Goal: Transaction & Acquisition: Book appointment/travel/reservation

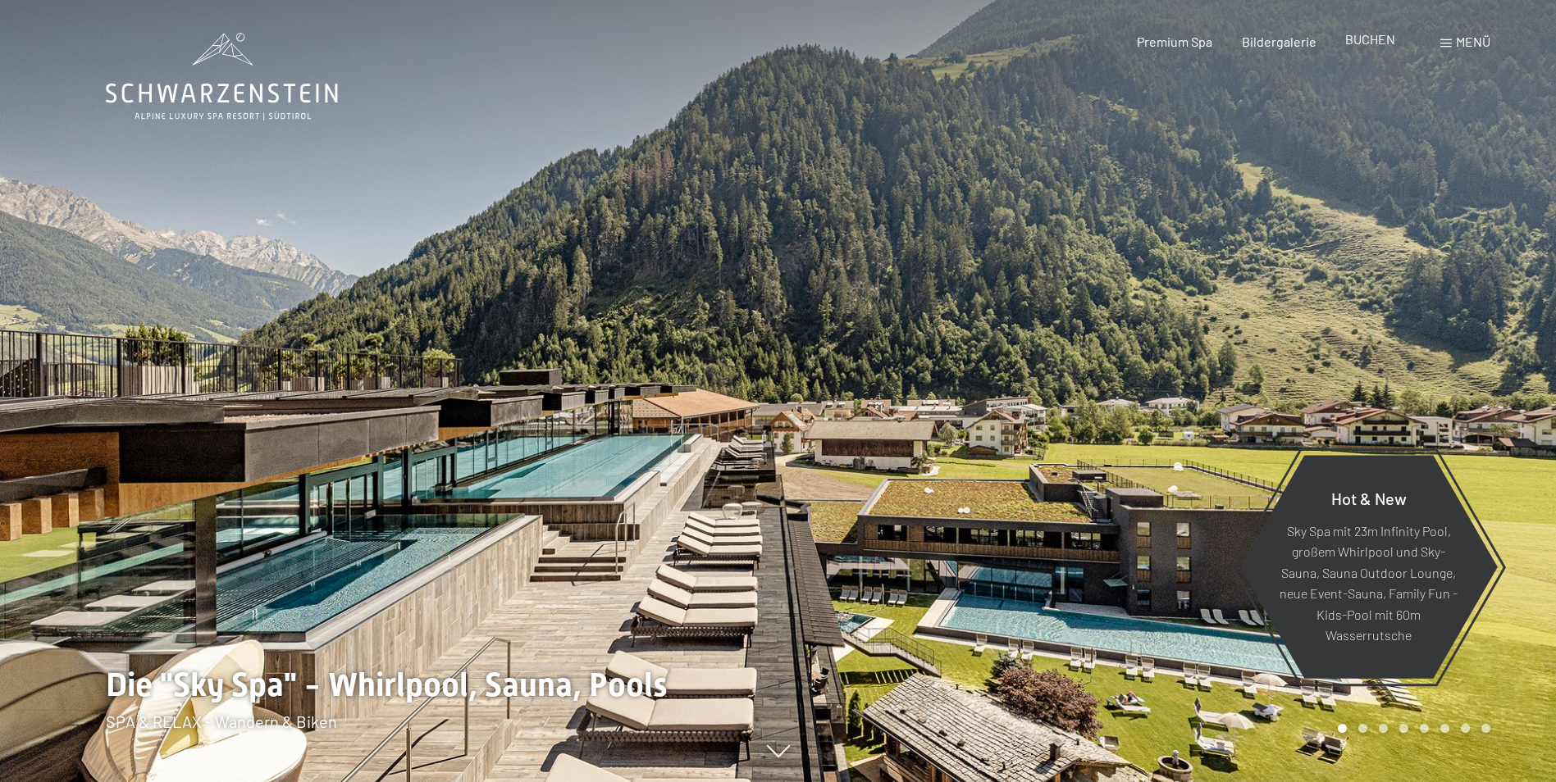
click at [1375, 40] on span "BUCHEN" at bounding box center [1370, 39] width 50 height 16
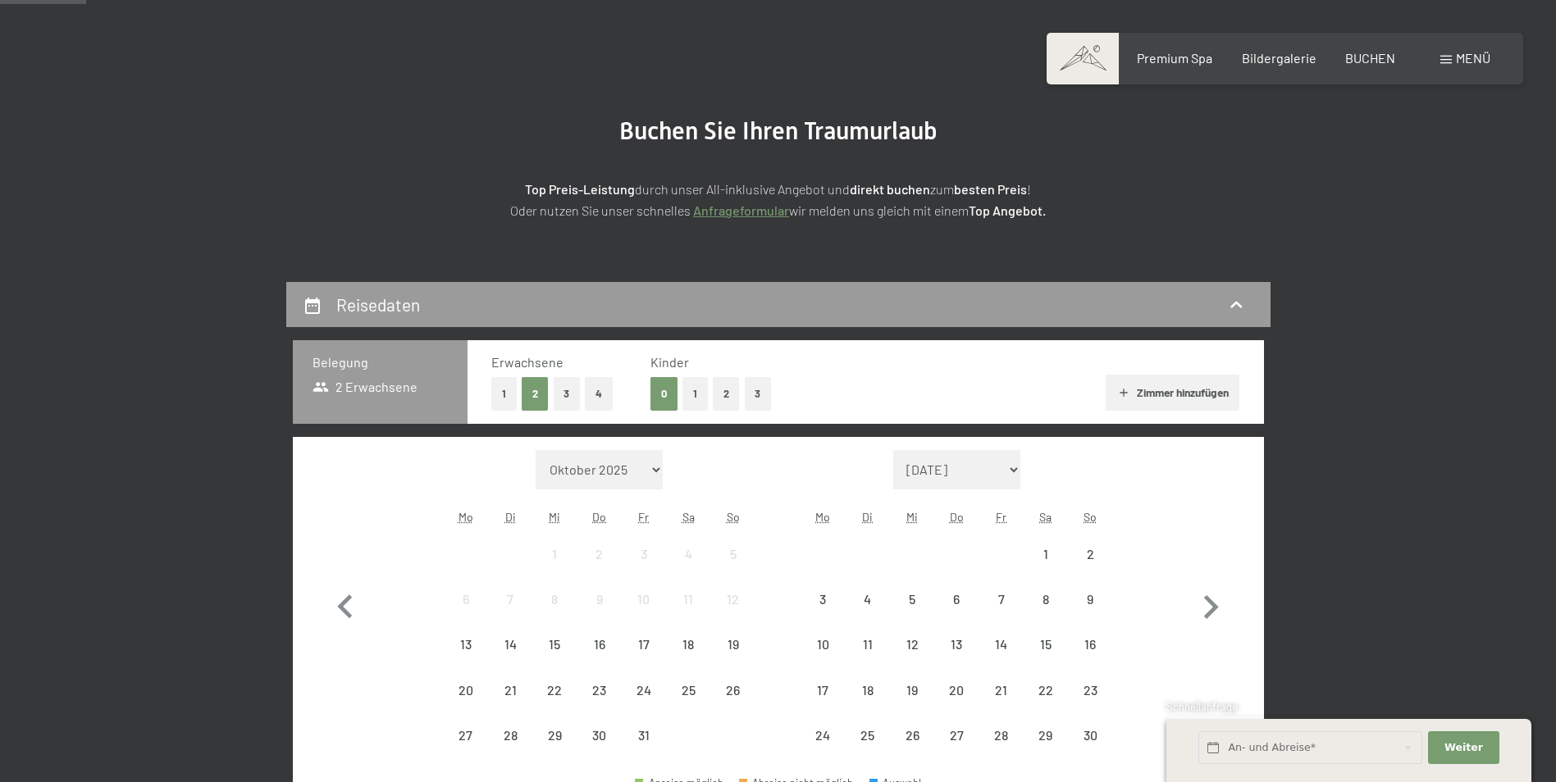
scroll to position [246, 0]
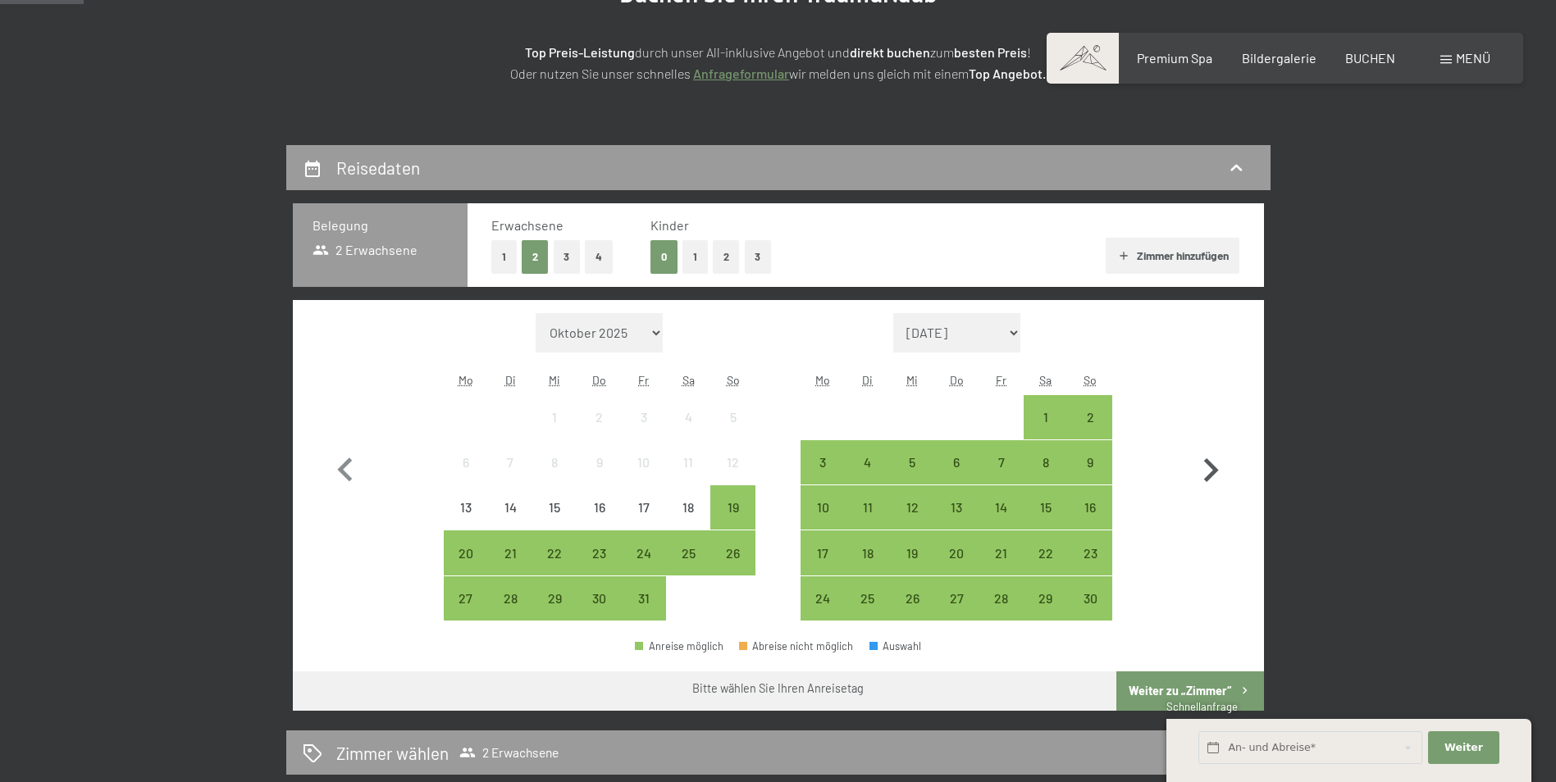
click at [1212, 463] on icon "button" at bounding box center [1211, 471] width 48 height 48
select select "2025-11-01"
select select "2025-12-01"
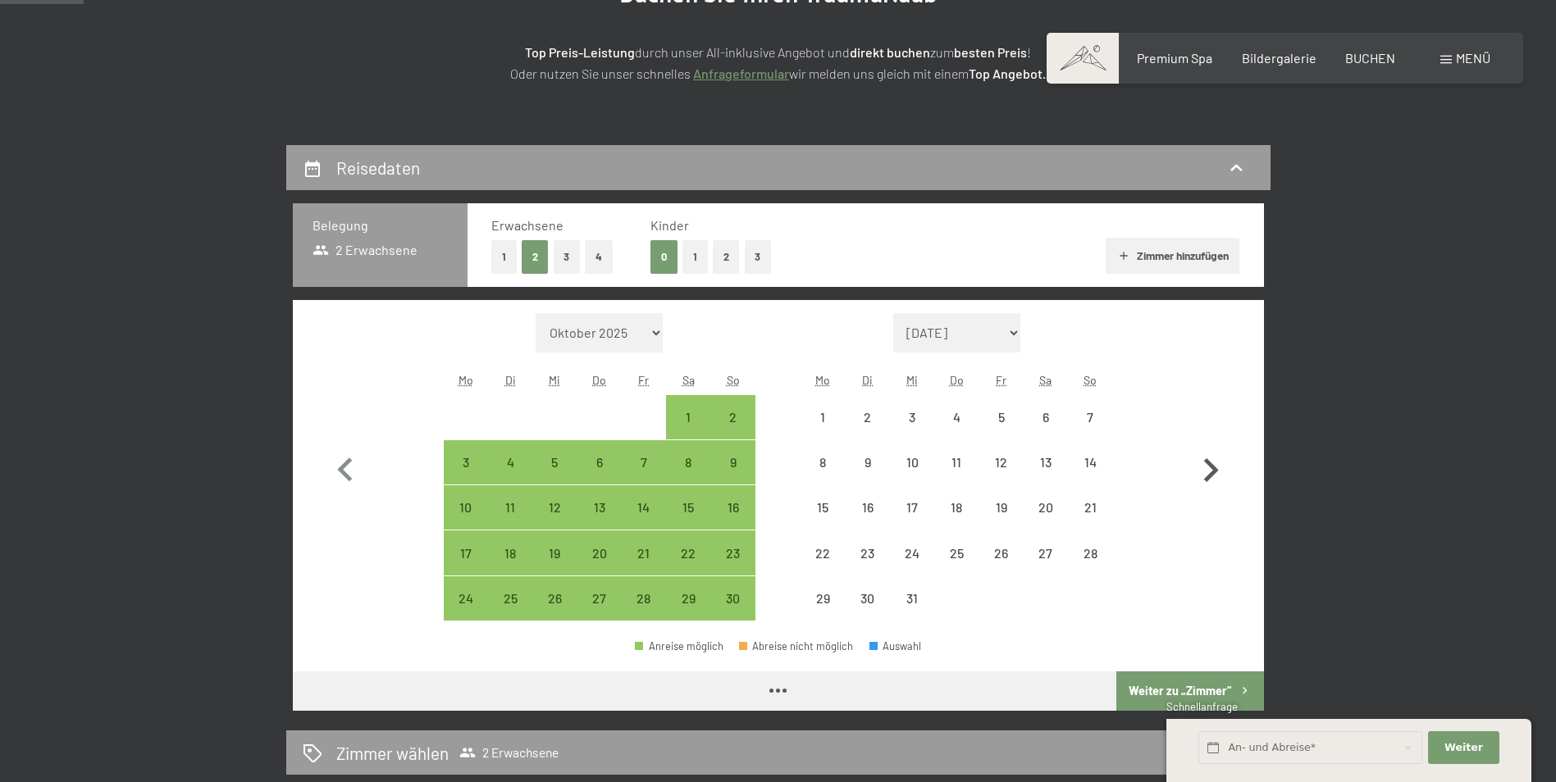
select select "2025-11-01"
select select "2025-12-01"
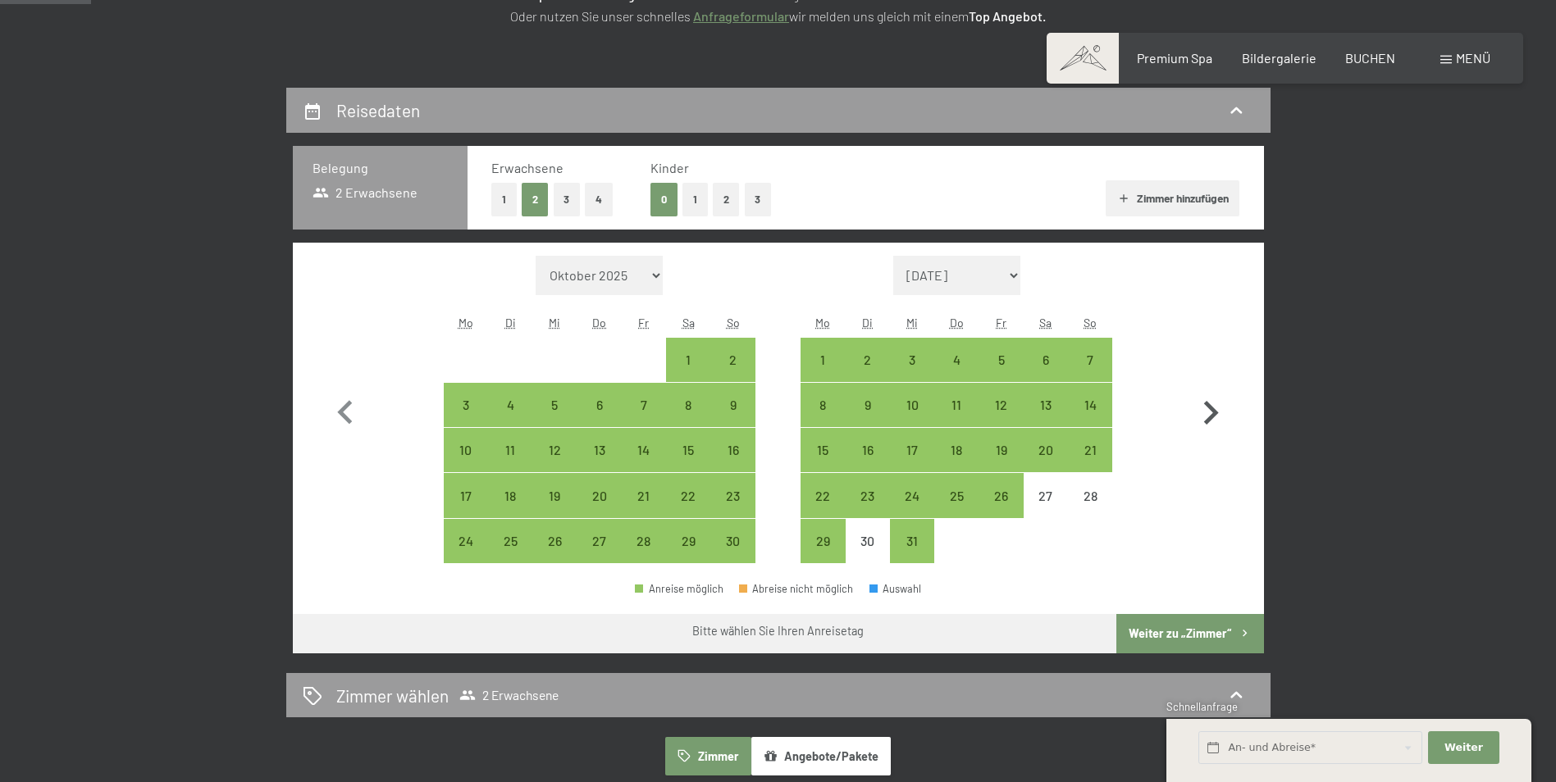
scroll to position [328, 0]
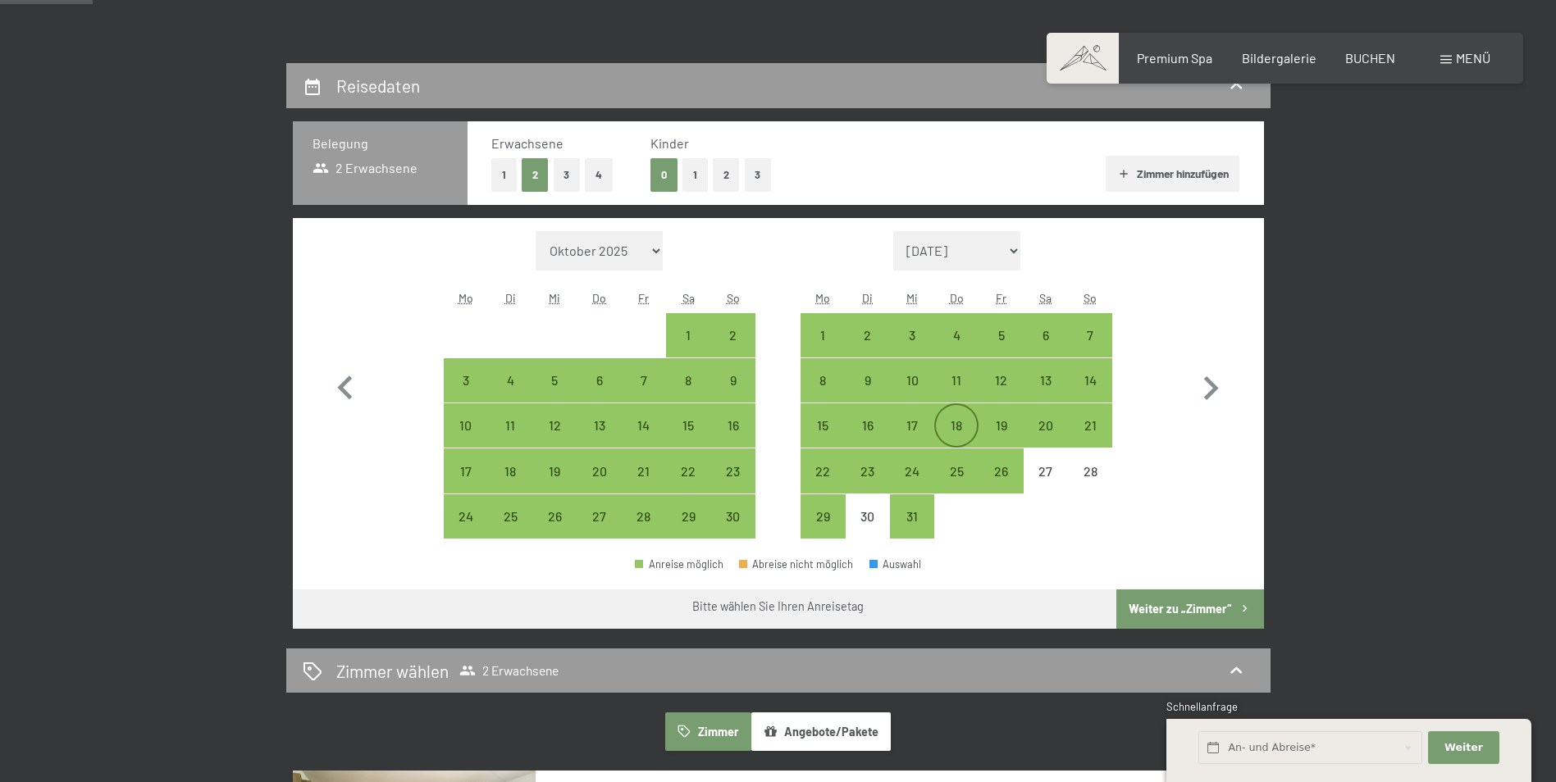
click at [957, 431] on div "18" at bounding box center [956, 439] width 41 height 41
select select "2025-11-01"
select select "2025-12-01"
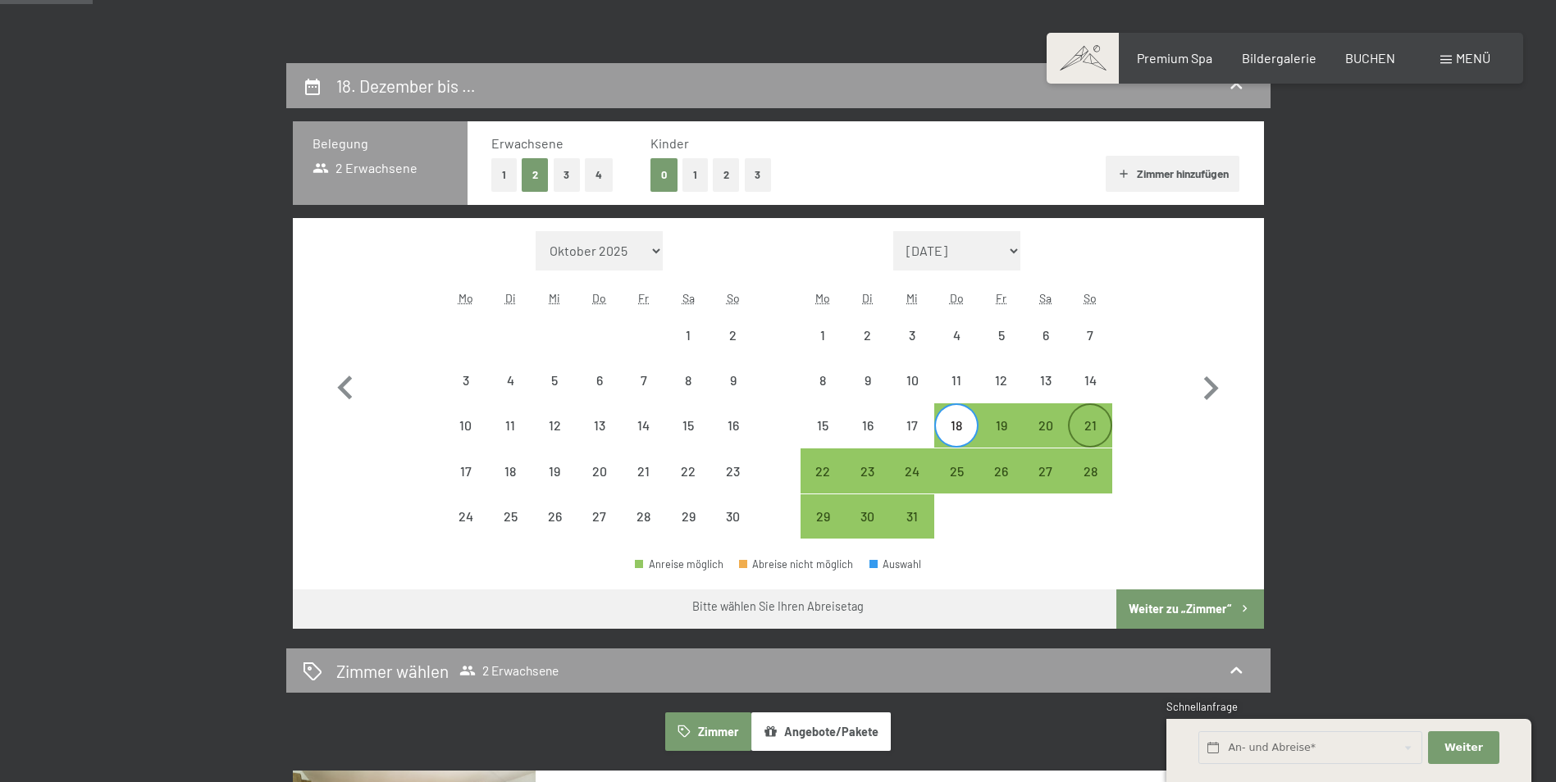
click at [1089, 430] on div "21" at bounding box center [1089, 439] width 41 height 41
select select "2025-11-01"
select select "2025-12-01"
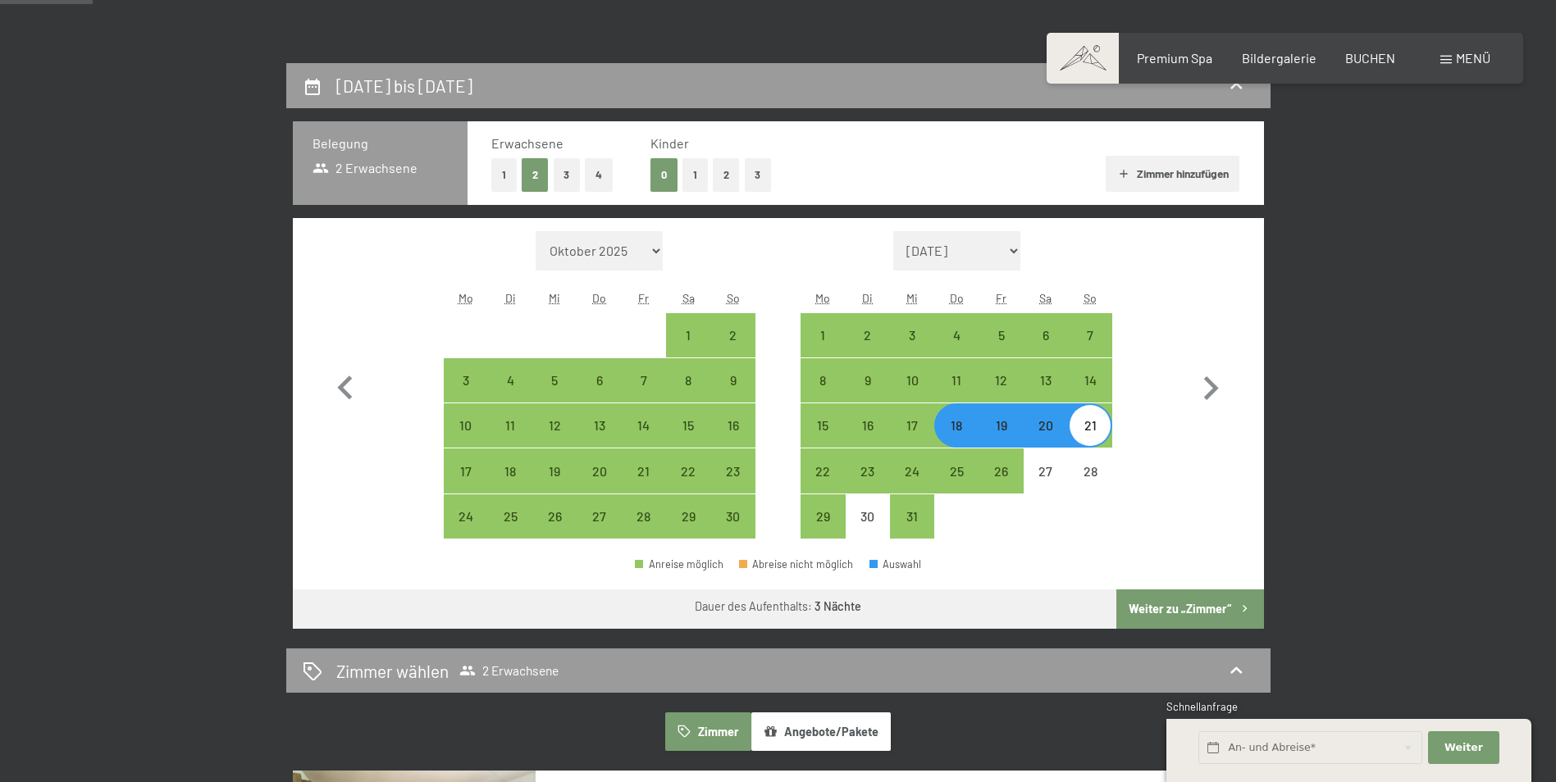
click at [1184, 613] on button "Weiter zu „Zimmer“" at bounding box center [1189, 609] width 147 height 39
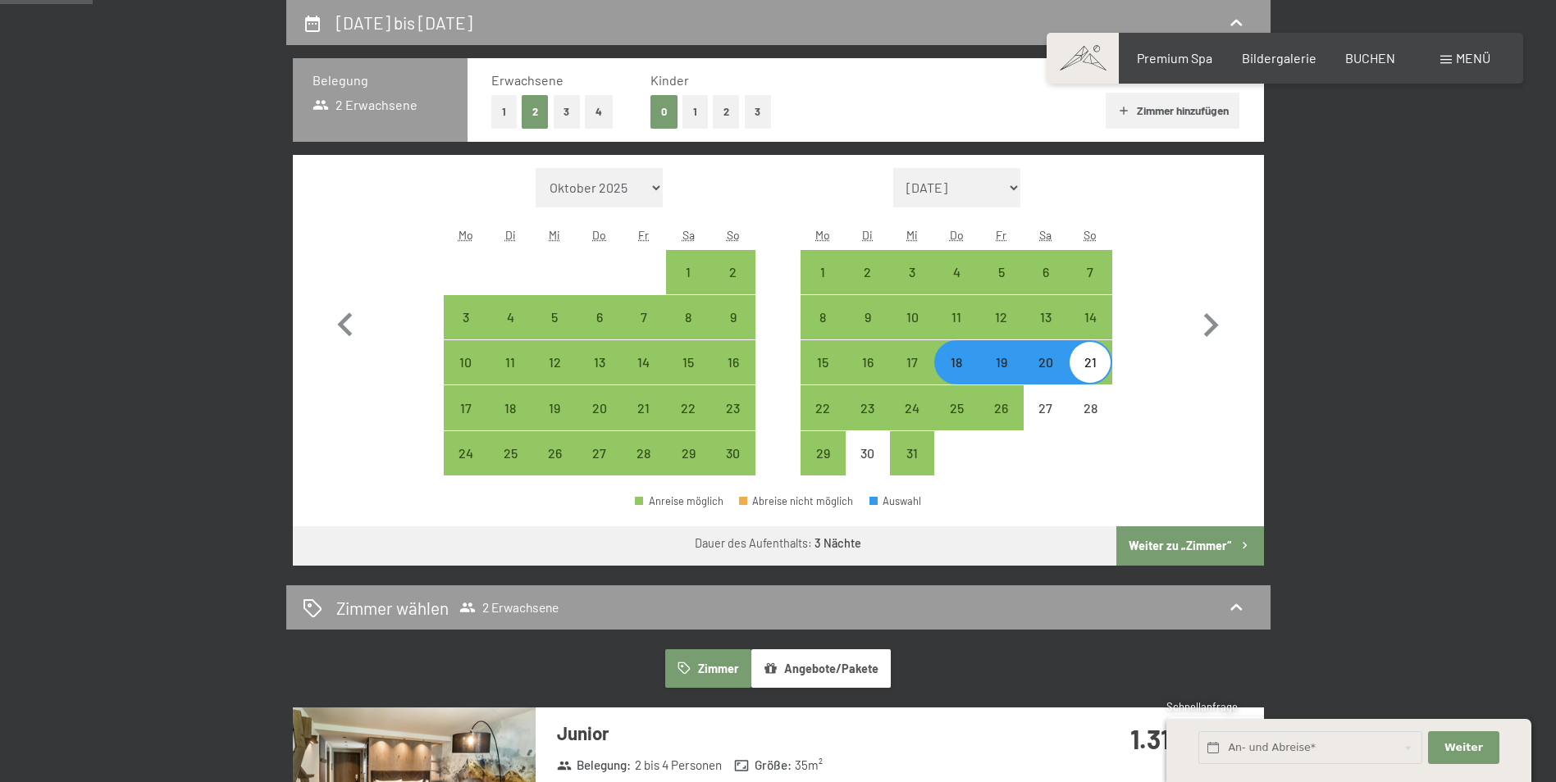
select select "2025-11-01"
select select "2025-12-01"
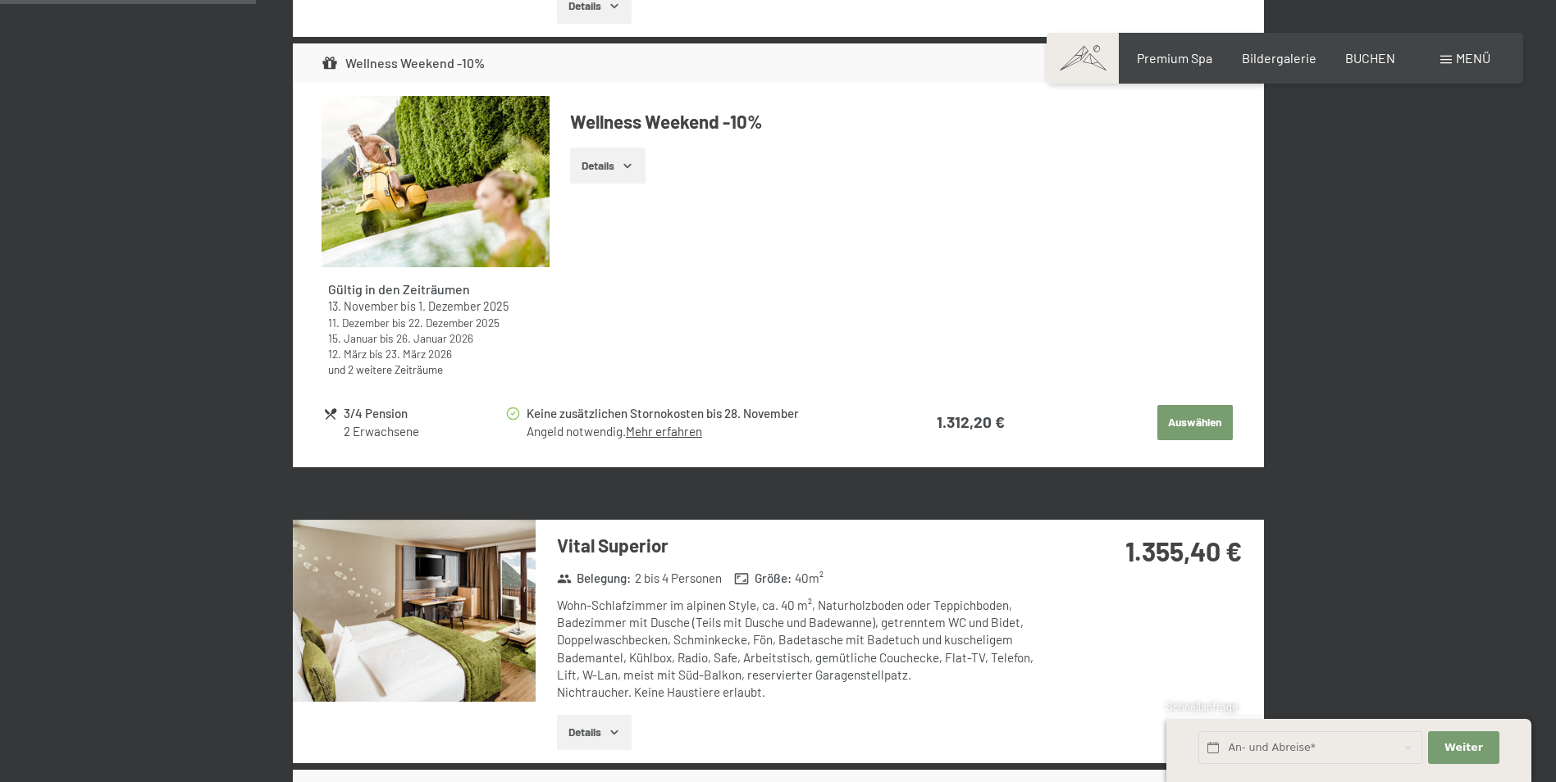
scroll to position [555, 0]
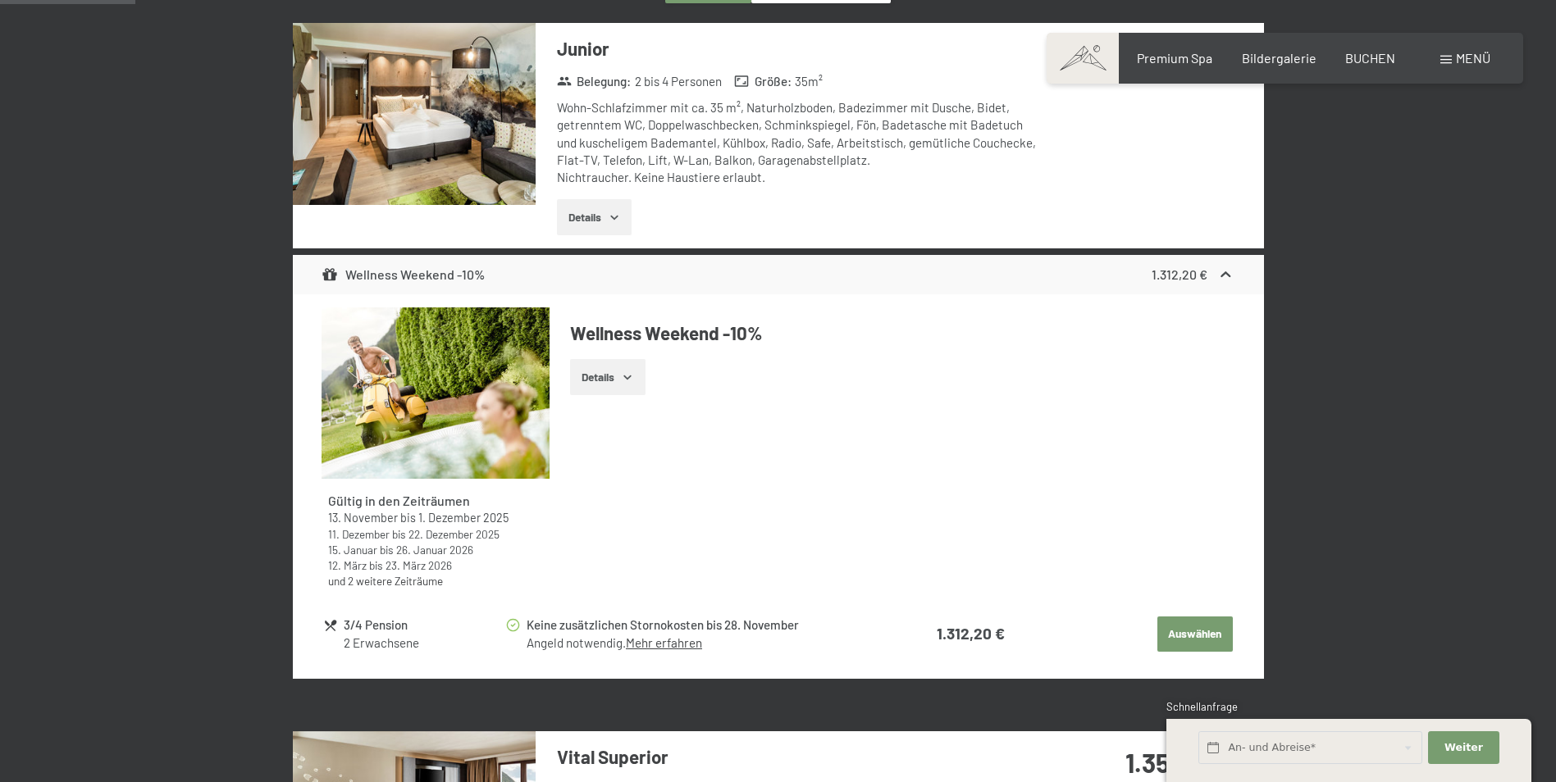
click at [617, 216] on icon "button" at bounding box center [614, 217] width 13 height 13
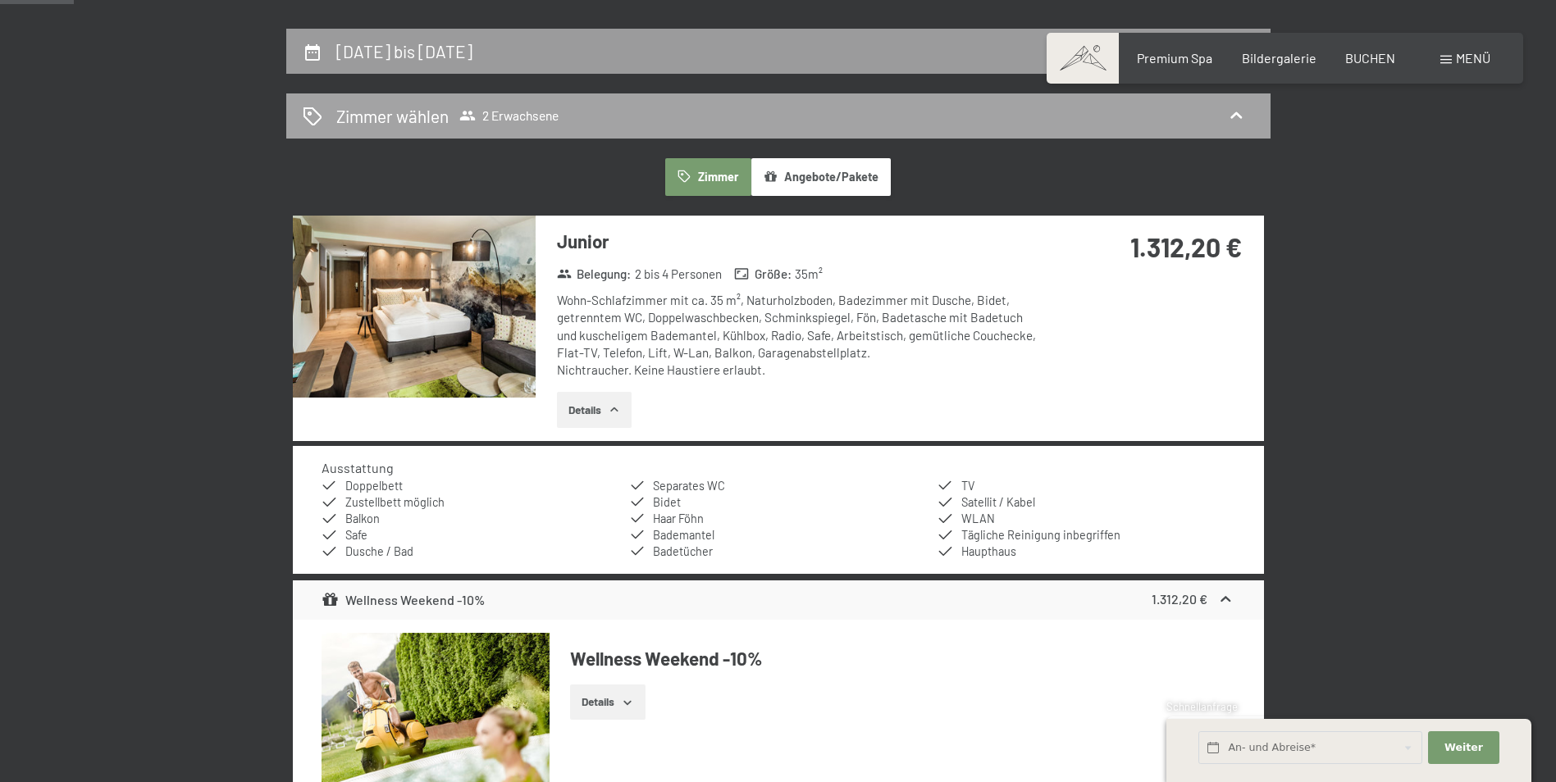
scroll to position [391, 0]
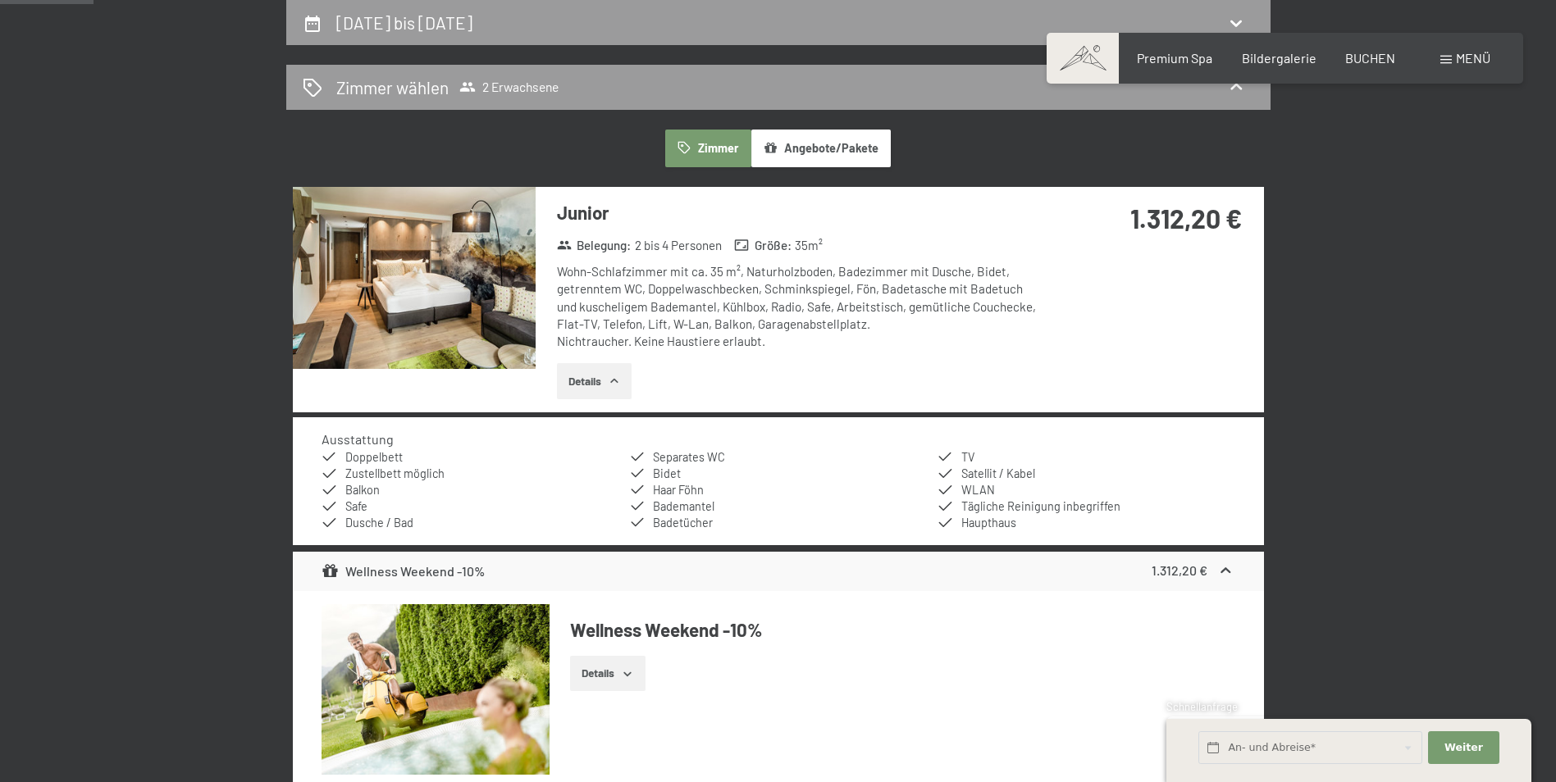
click at [838, 257] on div "Junior Belegung : 2 bis 4 Personen Größe : 35 m² Wohn-Schlafzimmer mit ca. 35 m…" at bounding box center [790, 300] width 510 height 226
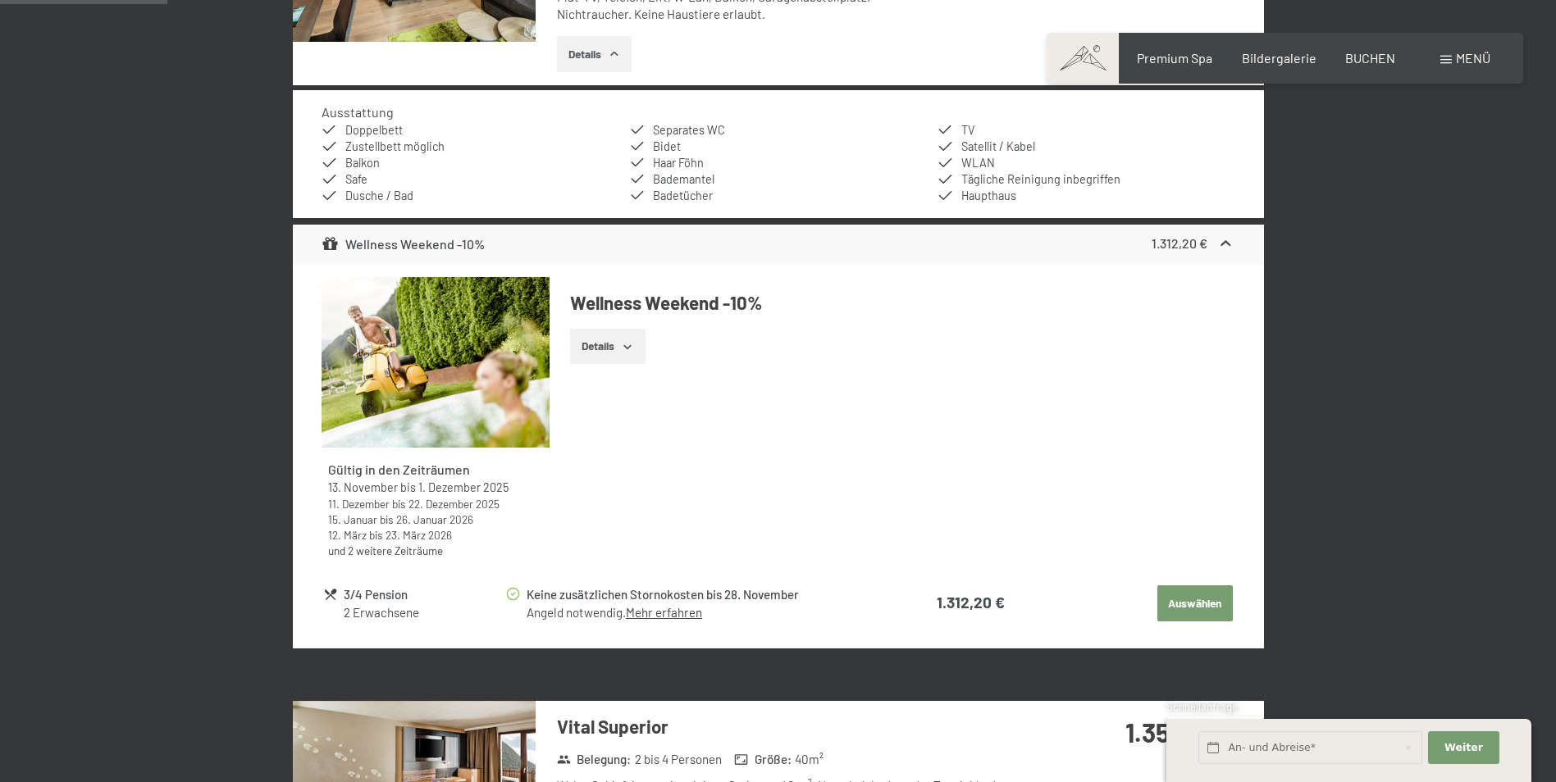
scroll to position [719, 0]
click at [1194, 595] on button "Auswählen" at bounding box center [1194, 603] width 75 height 36
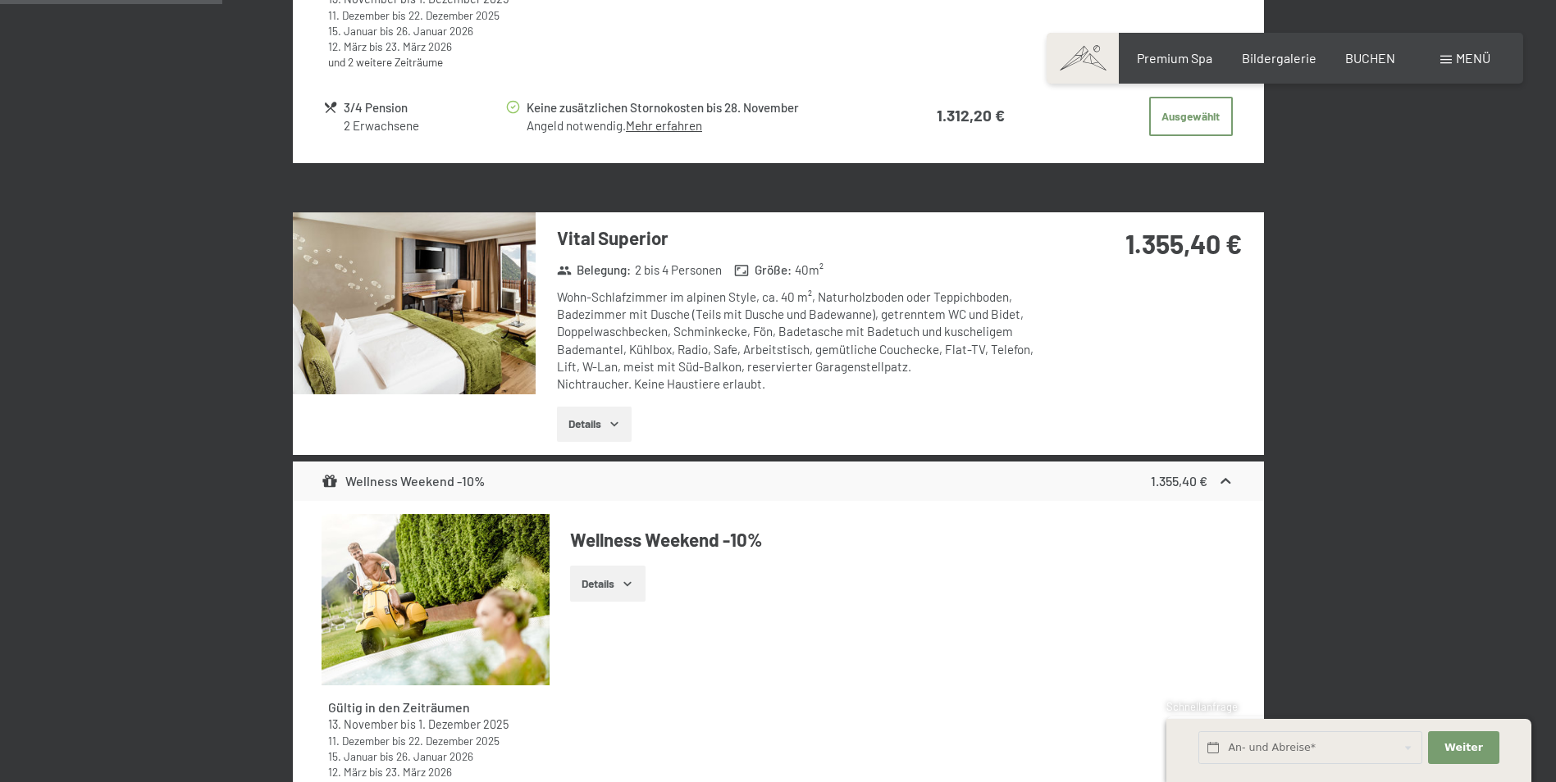
scroll to position [1539, 0]
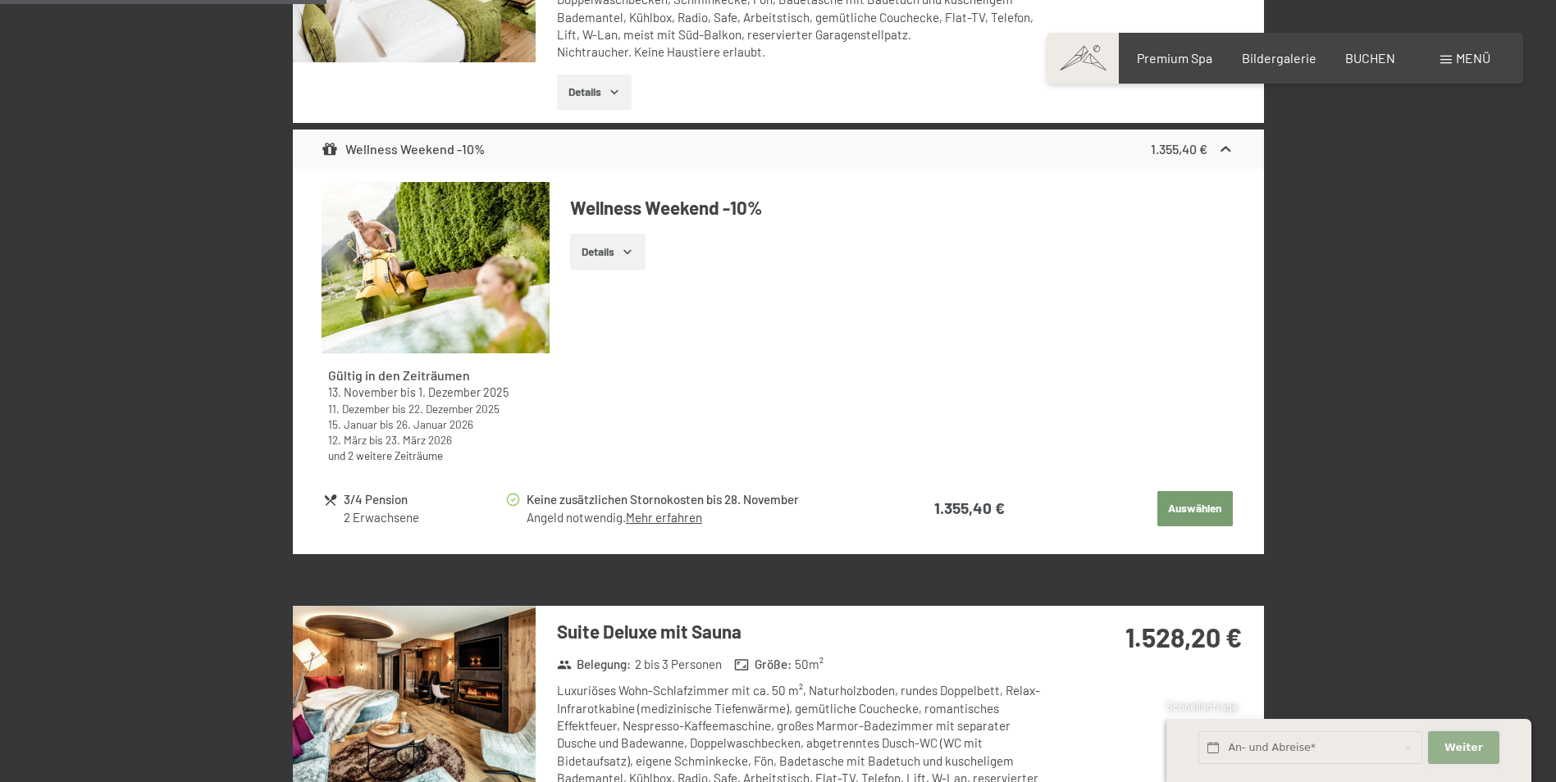
click at [1486, 754] on button "Weiter Adressfelder ausblenden" at bounding box center [1463, 748] width 71 height 34
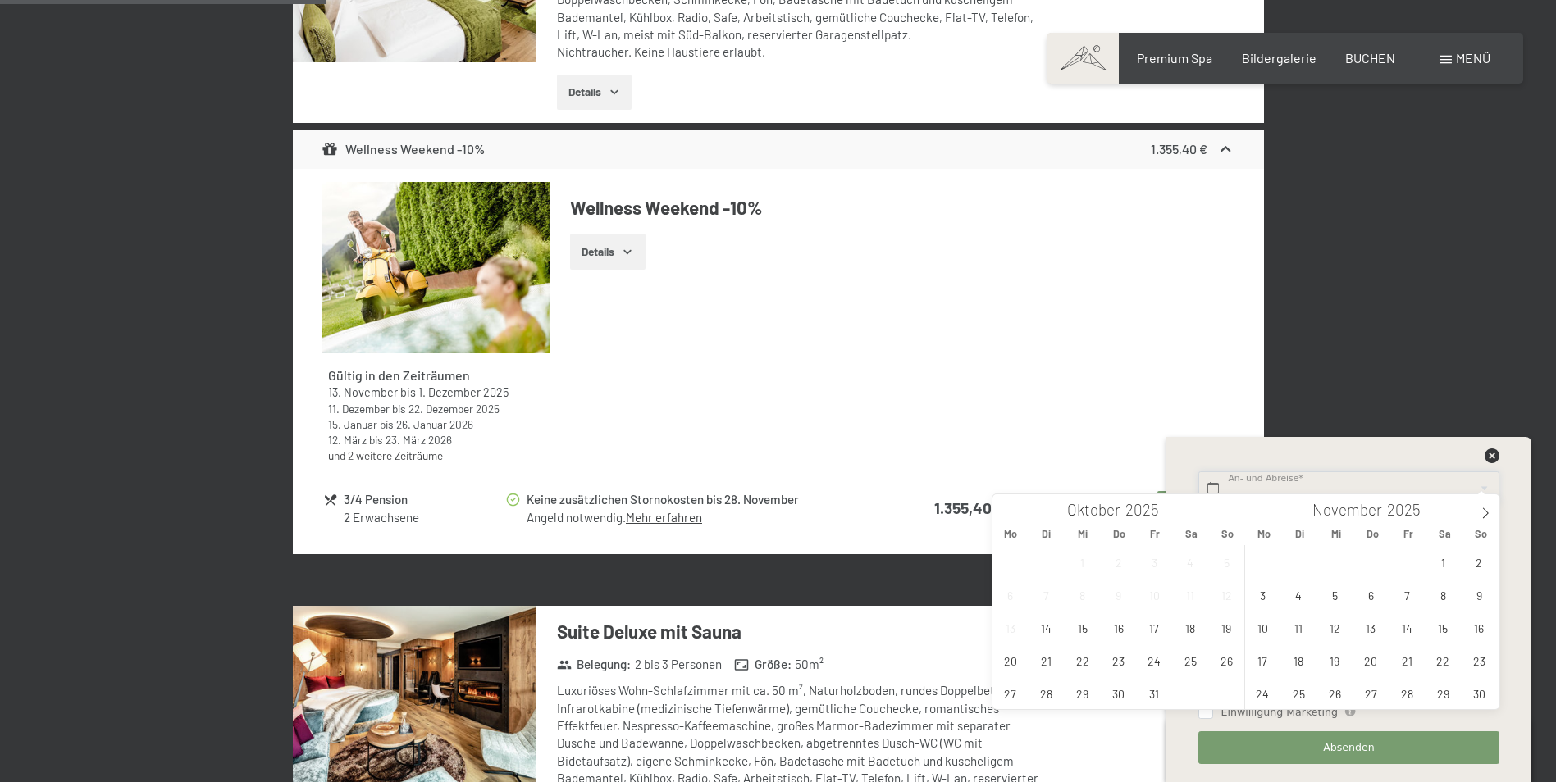
click at [1357, 492] on input "text" at bounding box center [1348, 489] width 300 height 34
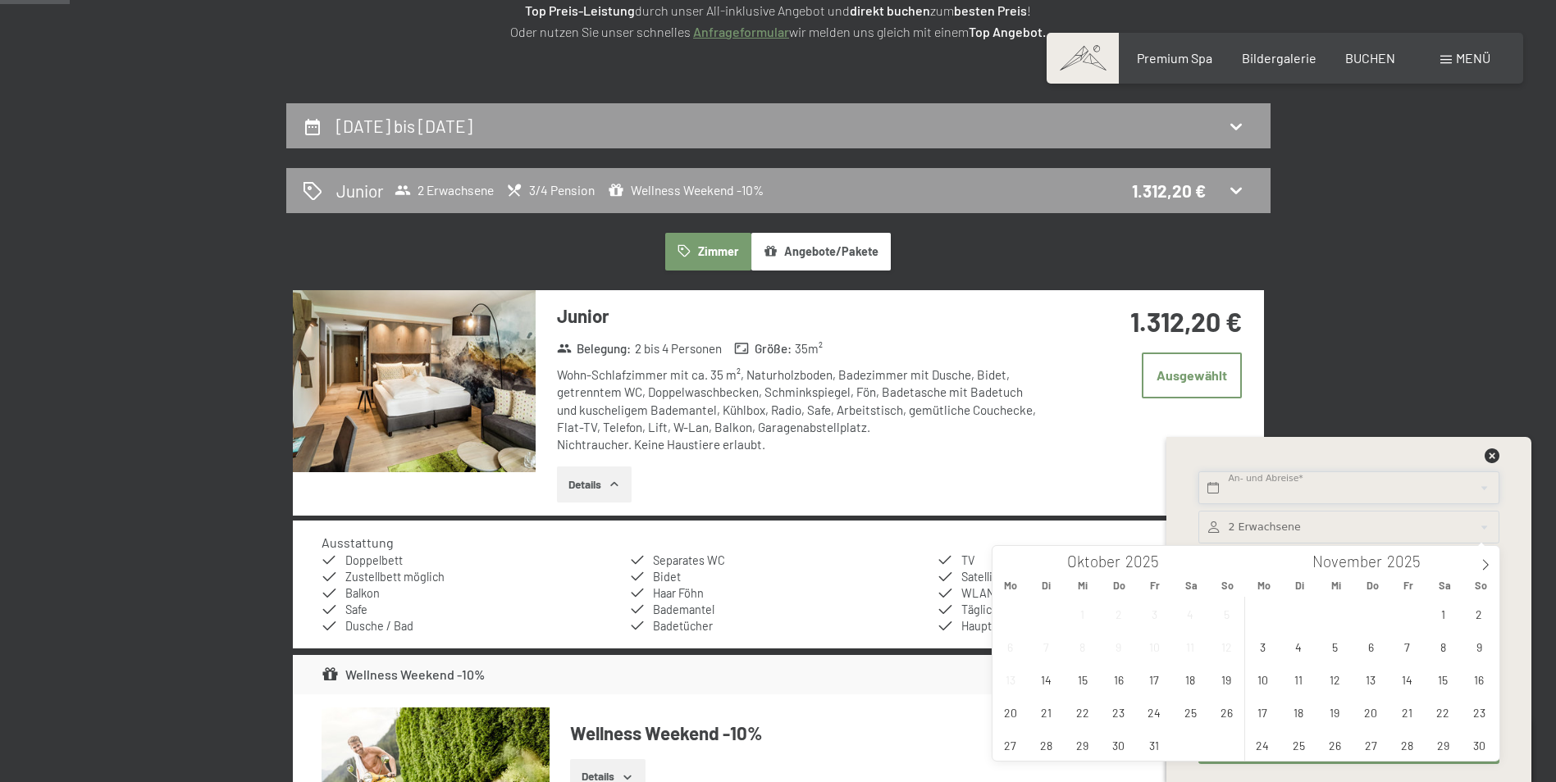
scroll to position [0, 0]
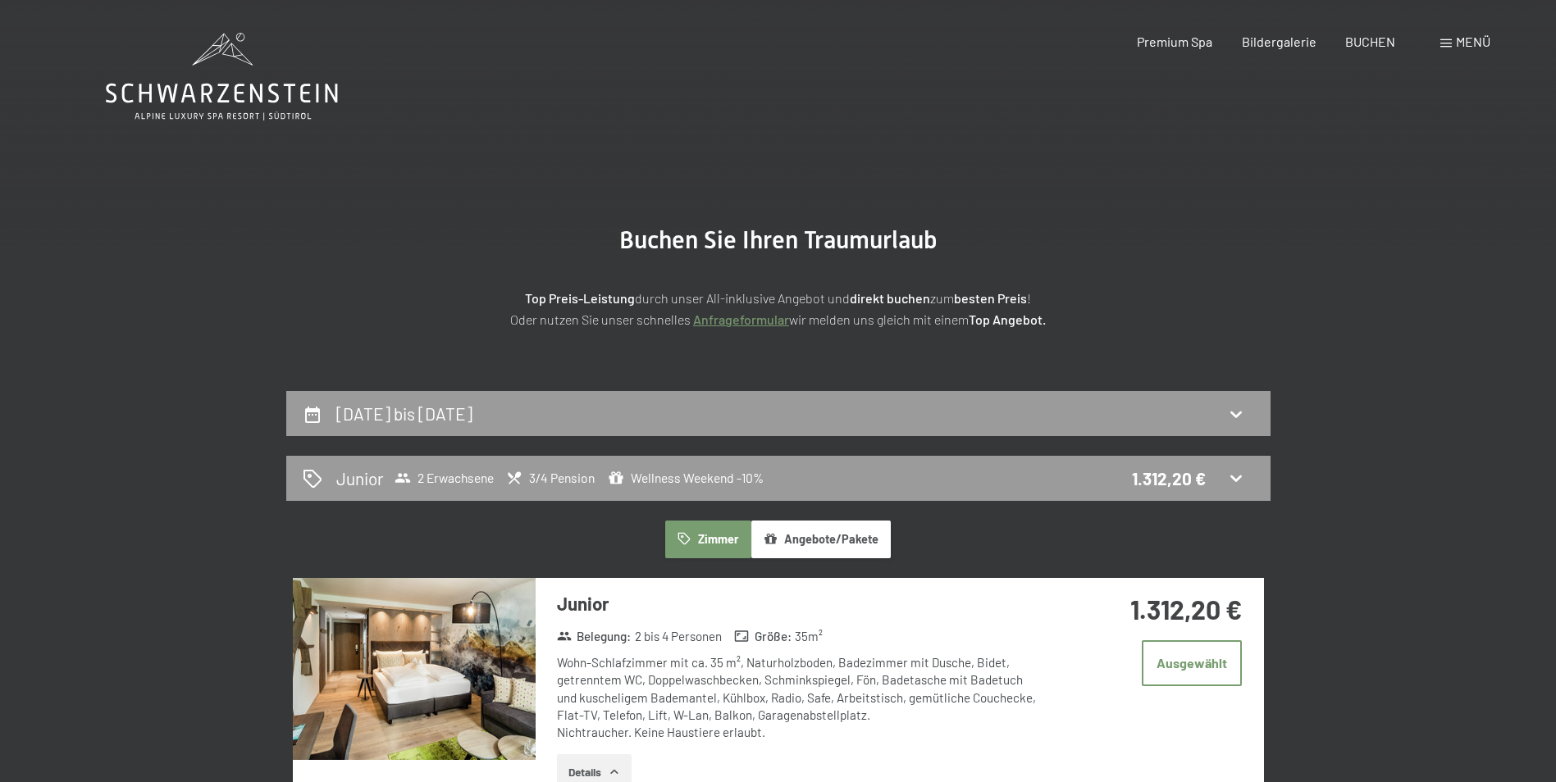
click at [164, 86] on icon at bounding box center [222, 77] width 232 height 88
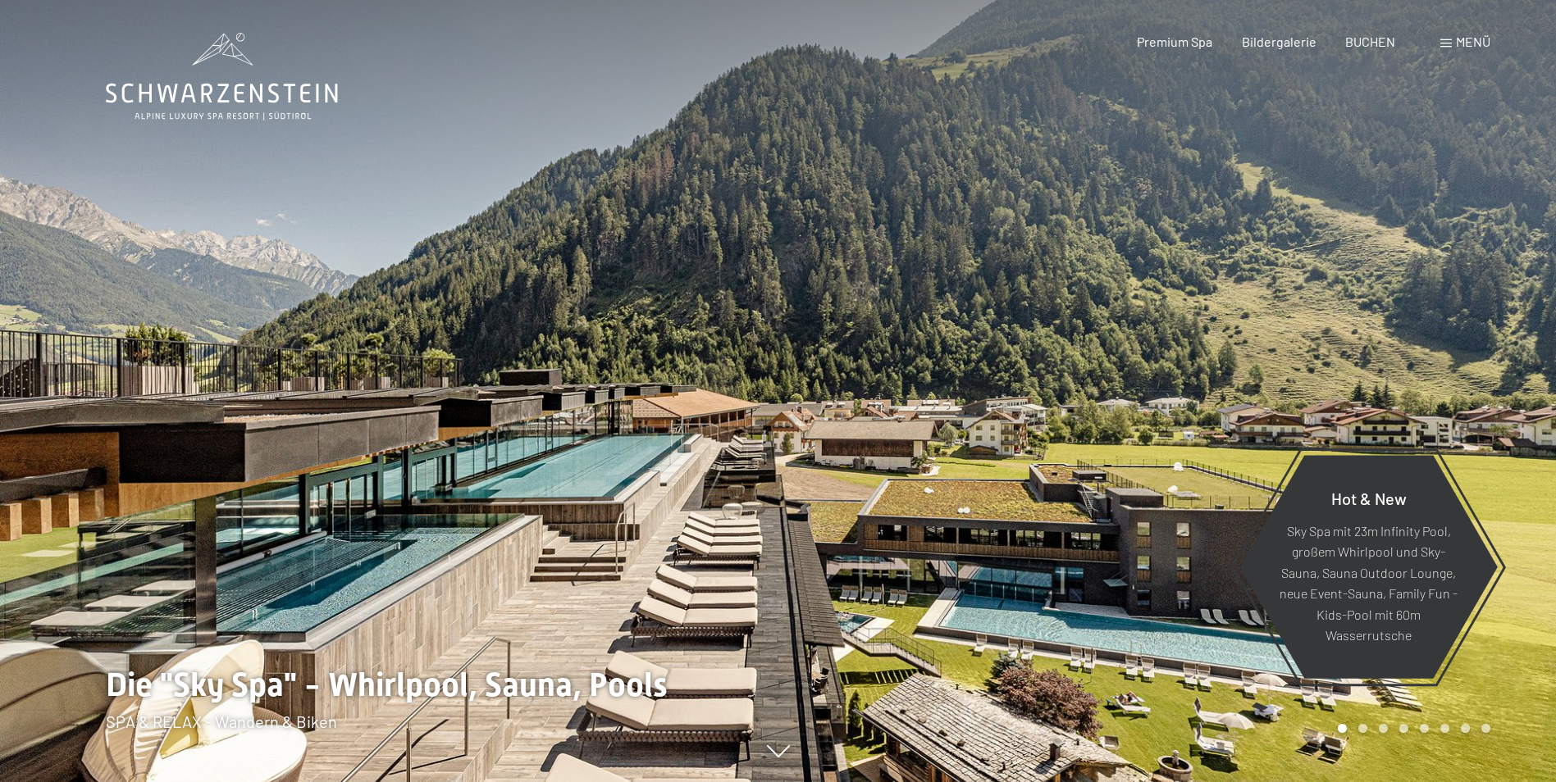
click at [1465, 48] on span "Menü" at bounding box center [1473, 42] width 34 height 16
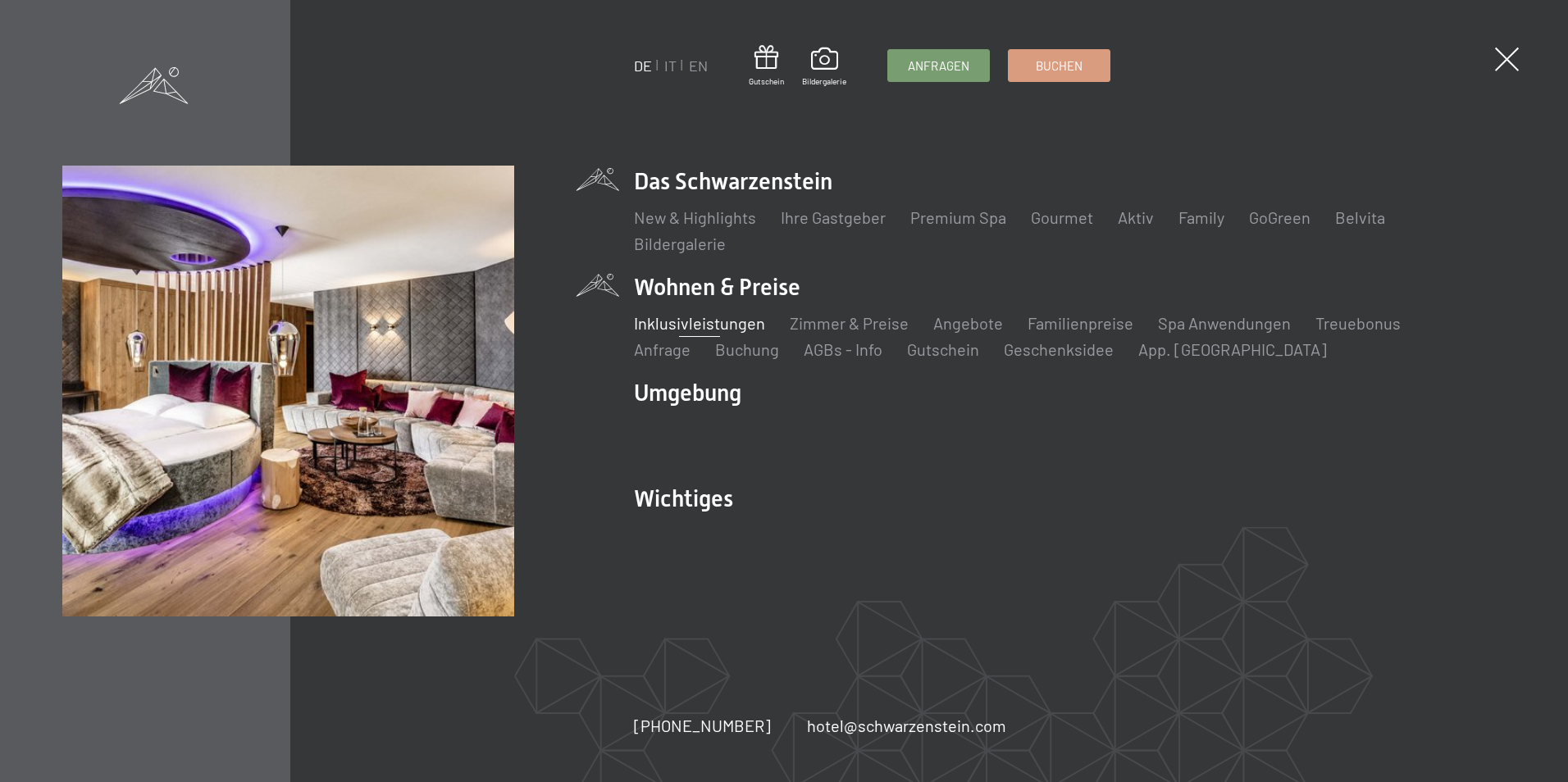
click at [709, 325] on link "Inklusivleistungen" at bounding box center [699, 323] width 131 height 20
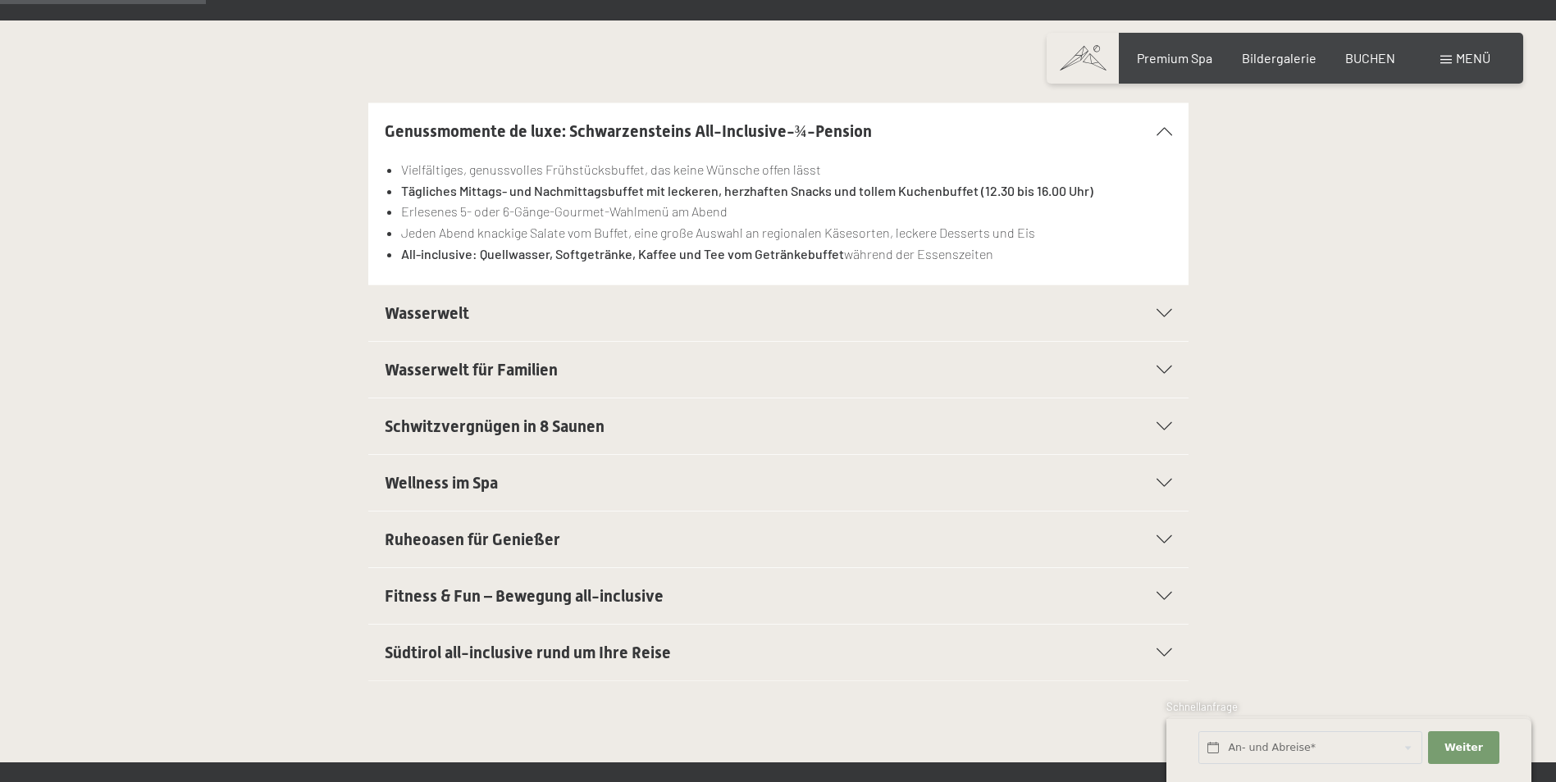
scroll to position [492, 0]
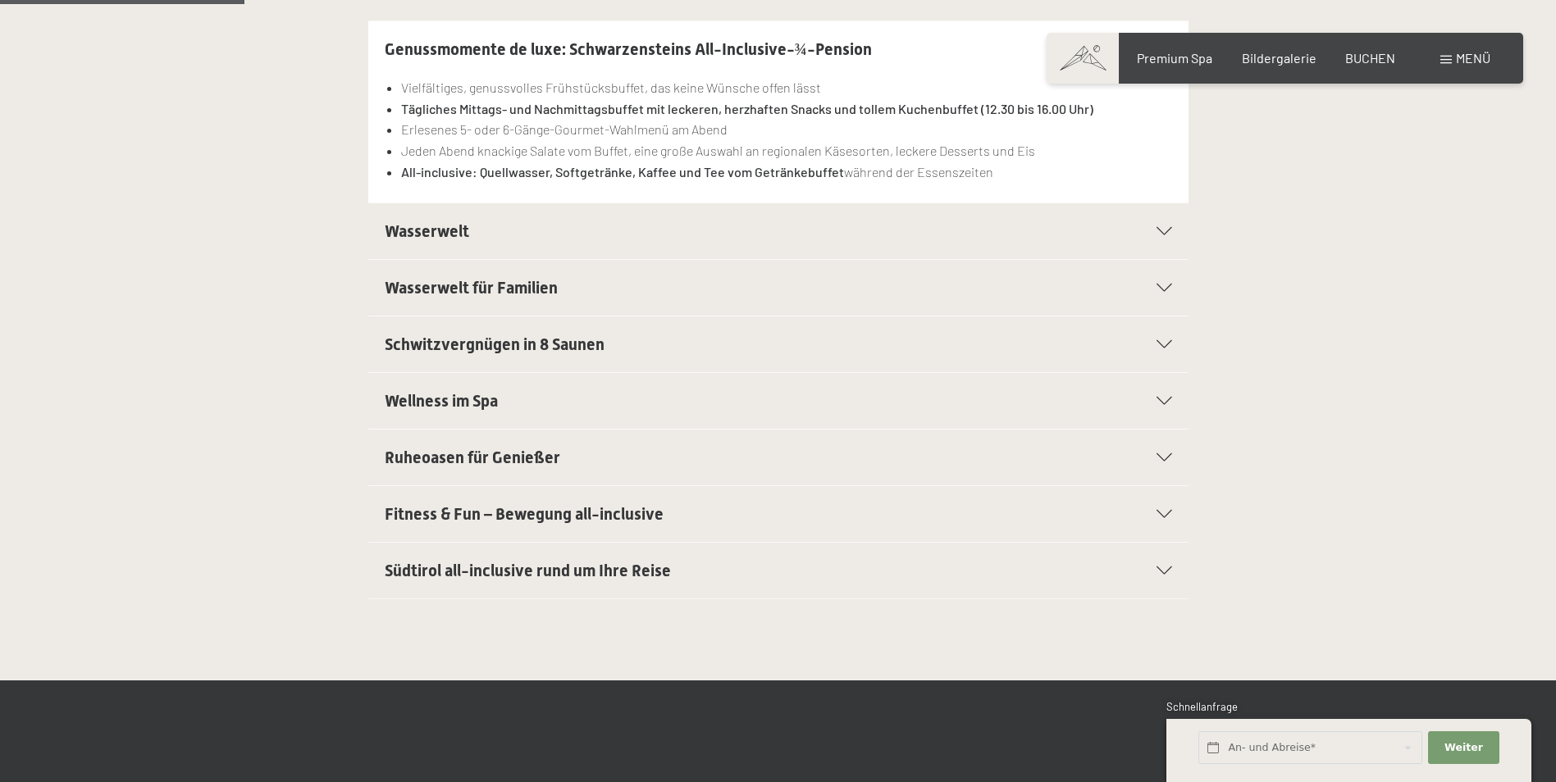
click at [1161, 224] on div "Wasserwelt" at bounding box center [778, 231] width 787 height 56
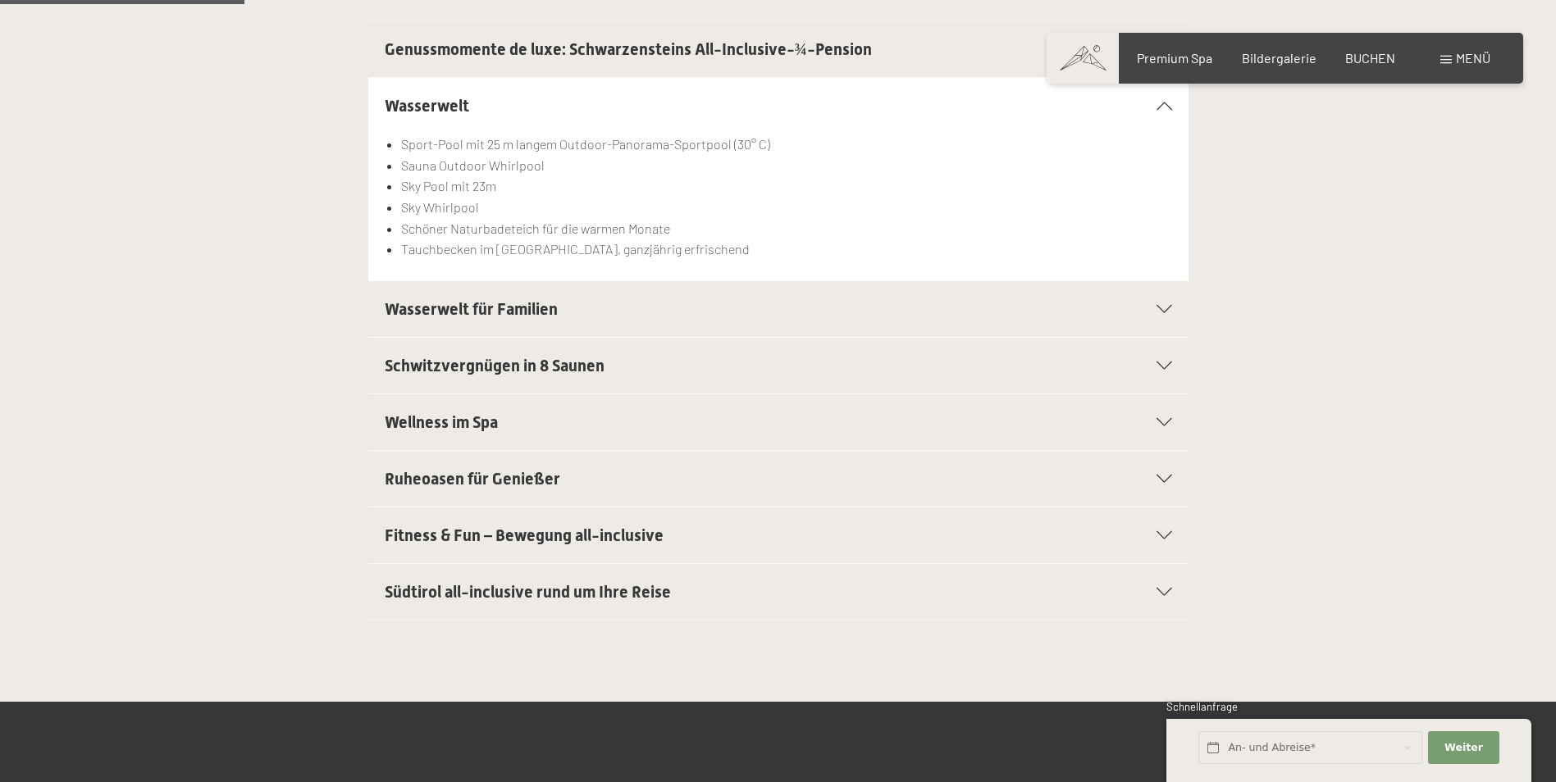
click at [1163, 476] on icon at bounding box center [1164, 479] width 16 height 8
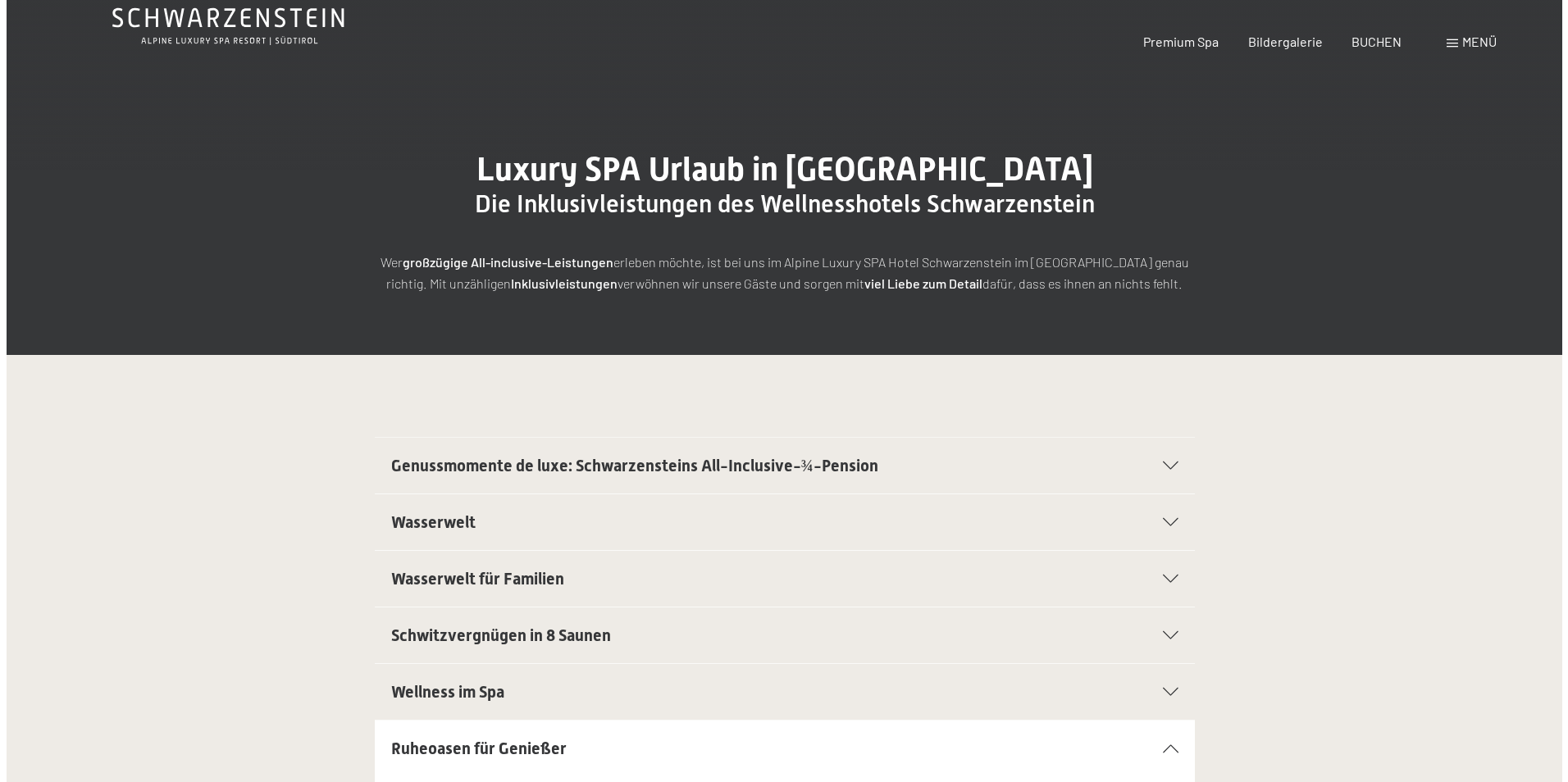
scroll to position [0, 0]
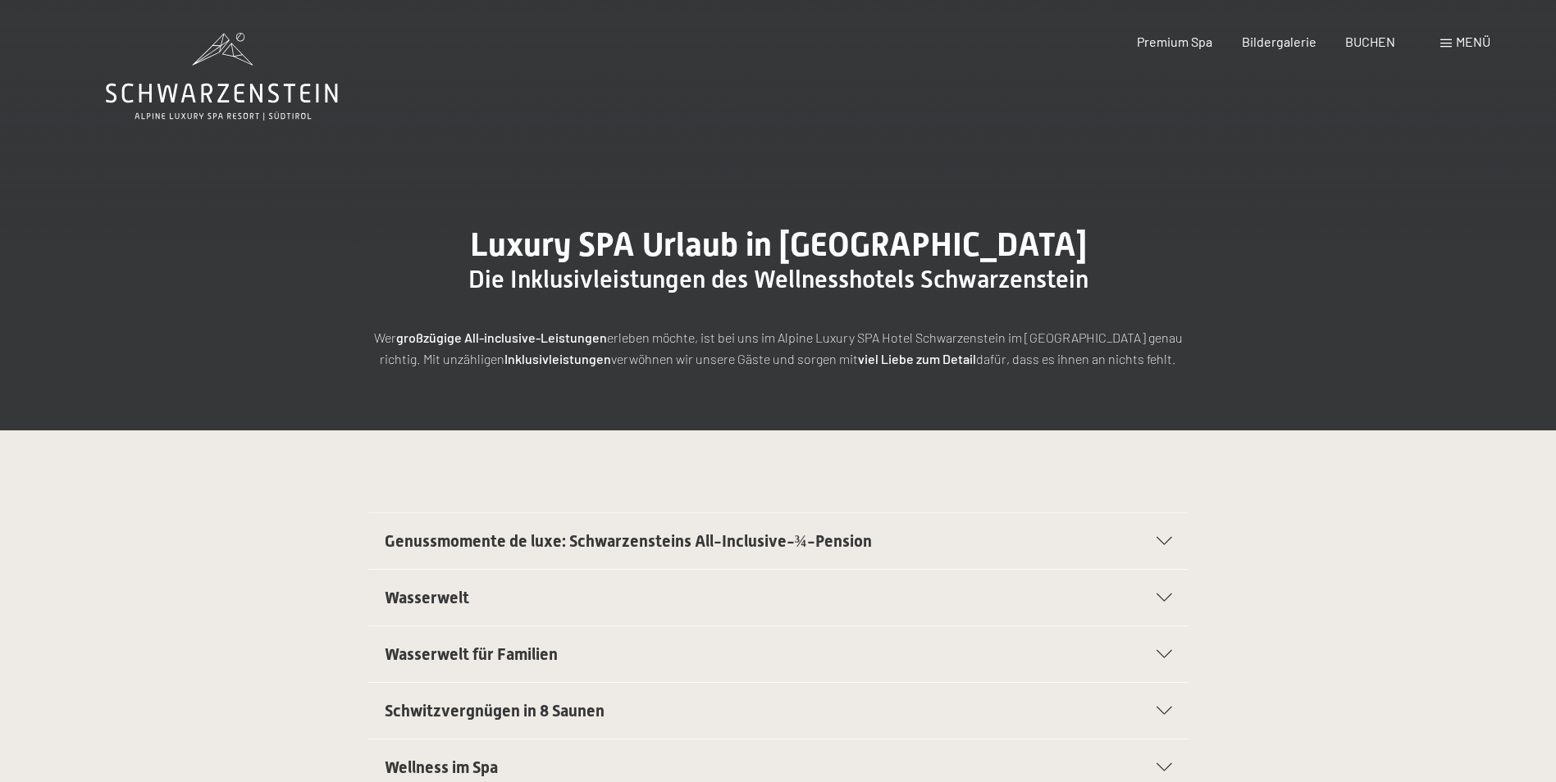
click at [1444, 41] on span at bounding box center [1445, 43] width 11 height 8
